Goal: Task Accomplishment & Management: Manage account settings

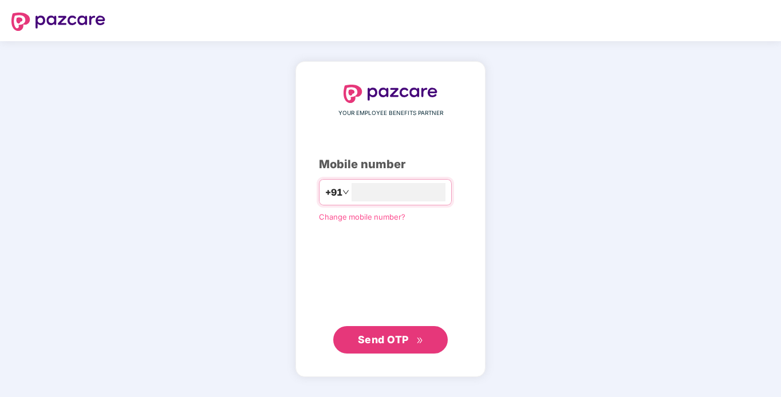
type input "**********"
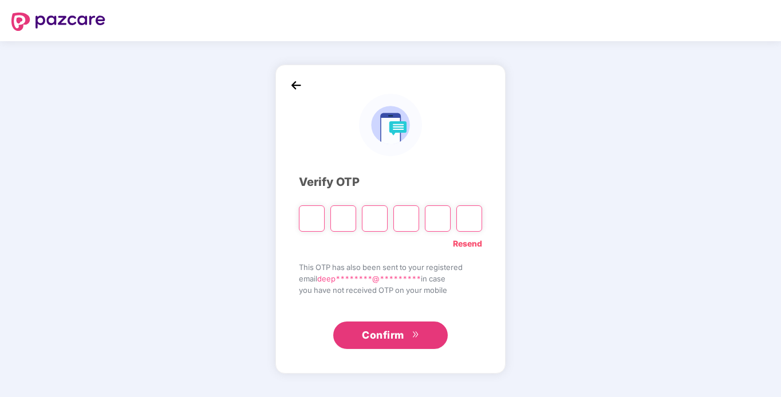
type input "*"
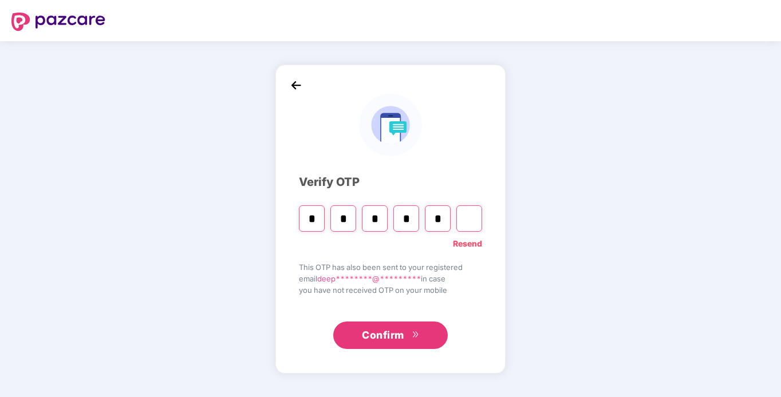
type input "*"
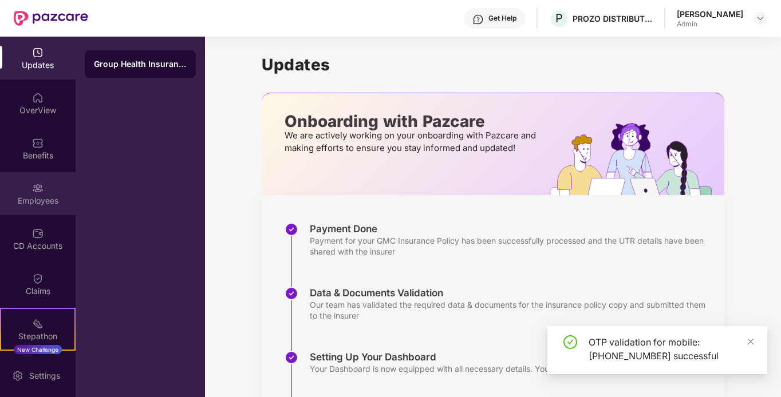
click at [41, 190] on img at bounding box center [37, 188] width 11 height 11
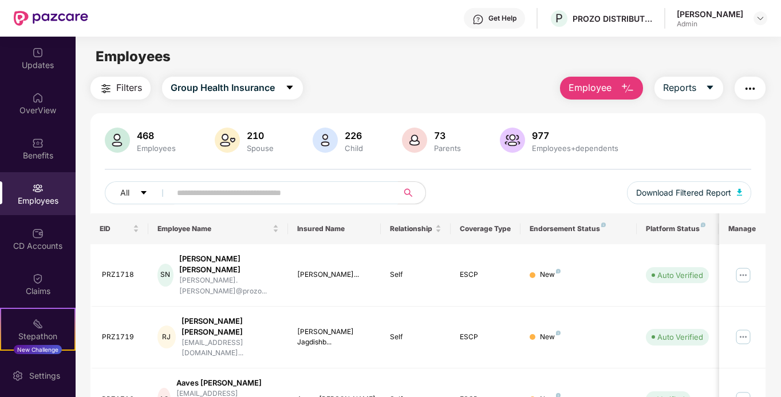
click at [303, 198] on input "text" at bounding box center [279, 192] width 205 height 17
type input "*"
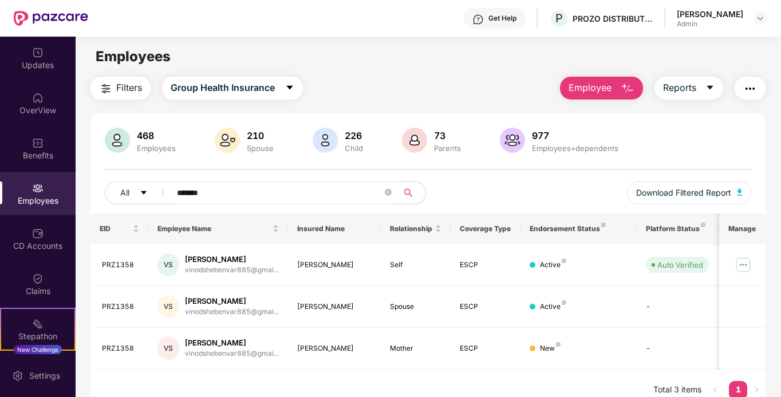
scroll to position [37, 0]
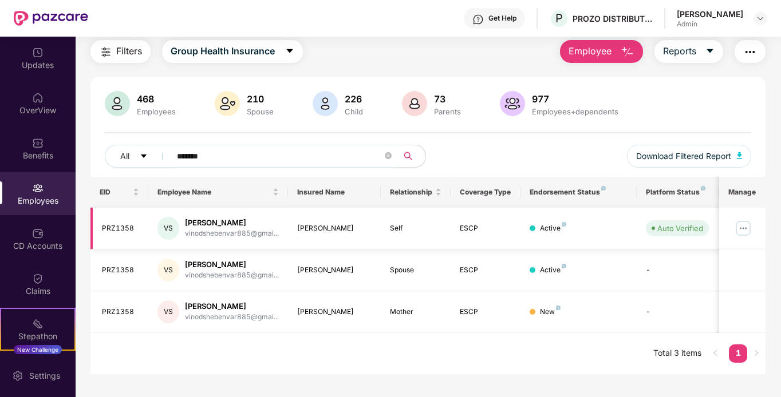
type input "*******"
click at [749, 227] on img at bounding box center [743, 228] width 18 height 18
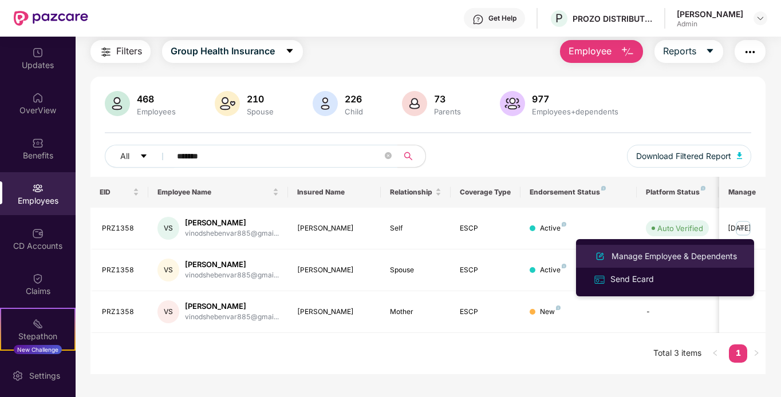
click at [674, 252] on div "Manage Employee & Dependents" at bounding box center [674, 256] width 130 height 13
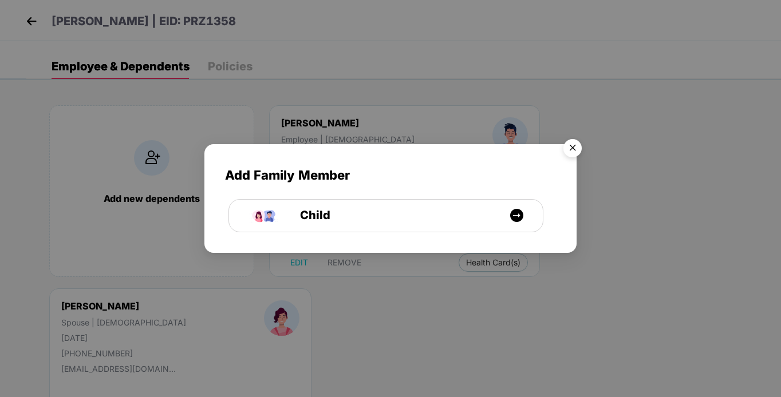
click at [576, 148] on img "Close" at bounding box center [572, 150] width 32 height 32
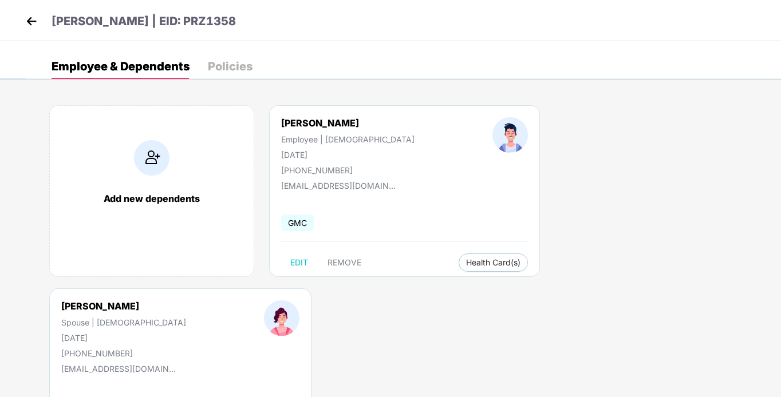
click at [26, 19] on img at bounding box center [31, 21] width 17 height 17
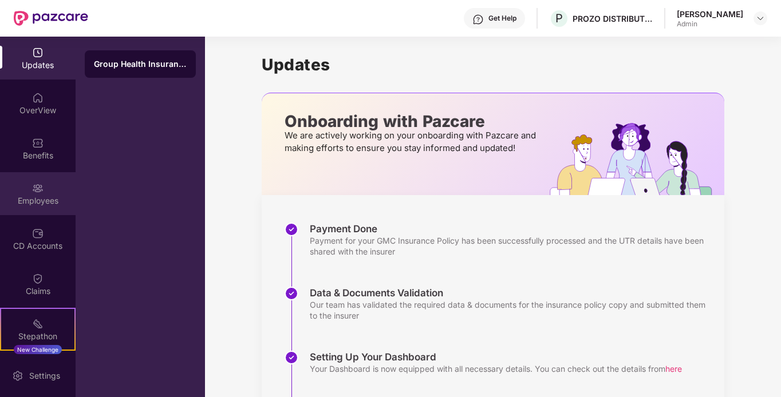
click at [25, 196] on div "Employees" at bounding box center [38, 200] width 76 height 11
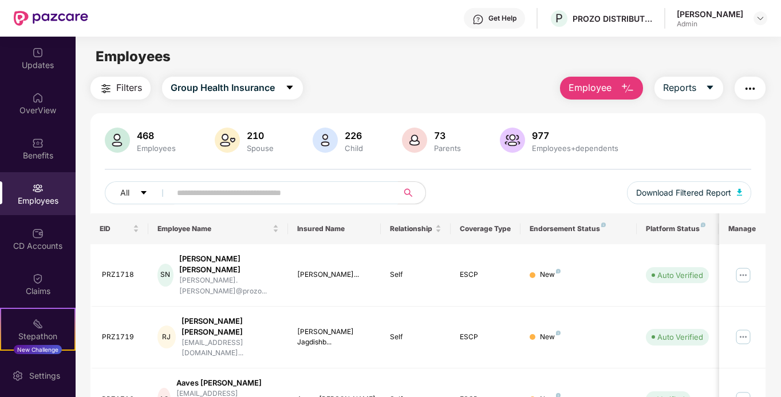
click at [305, 202] on span at bounding box center [280, 192] width 235 height 23
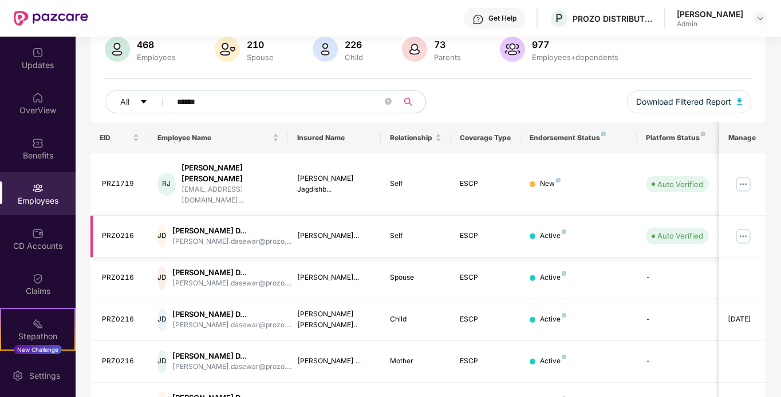
scroll to position [90, 0]
type input "******"
click at [741, 228] on img at bounding box center [743, 237] width 18 height 18
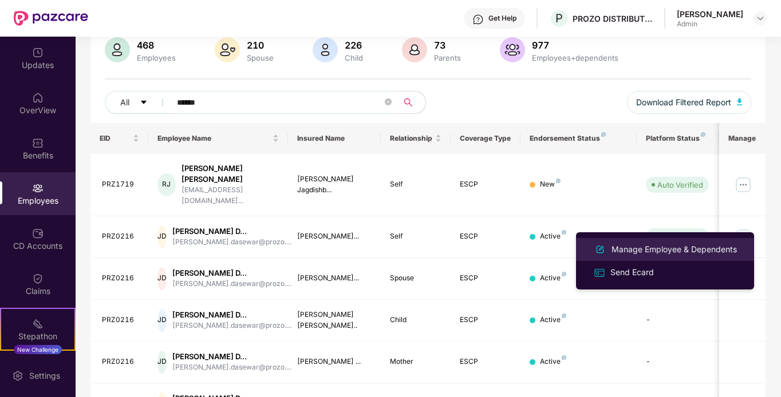
click at [700, 243] on div "Manage Employee & Dependents" at bounding box center [674, 249] width 130 height 13
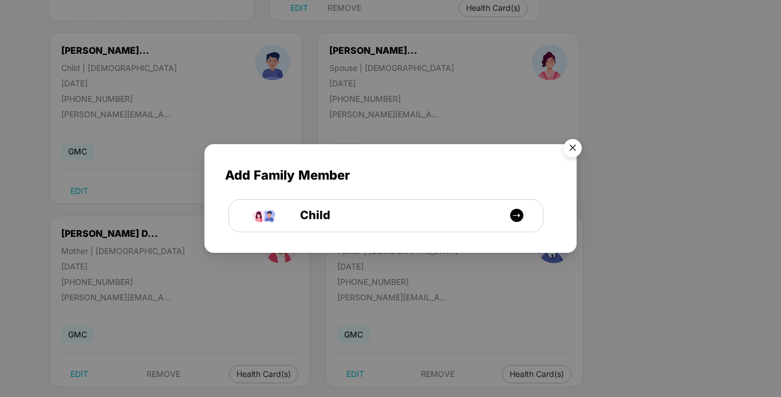
scroll to position [275, 0]
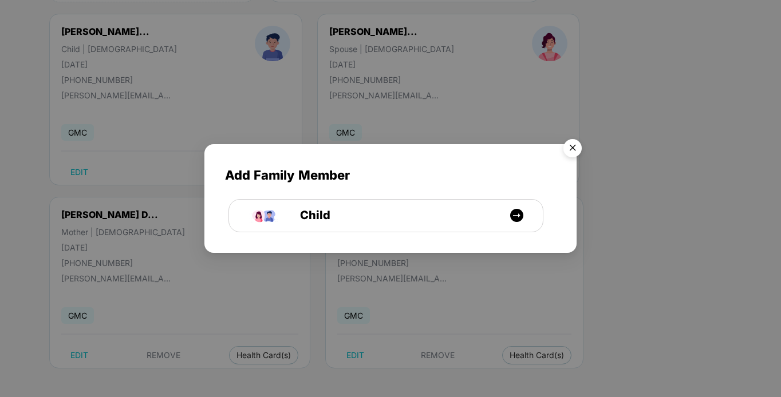
click at [572, 142] on img "Close" at bounding box center [572, 150] width 32 height 32
